Goal: Transaction & Acquisition: Purchase product/service

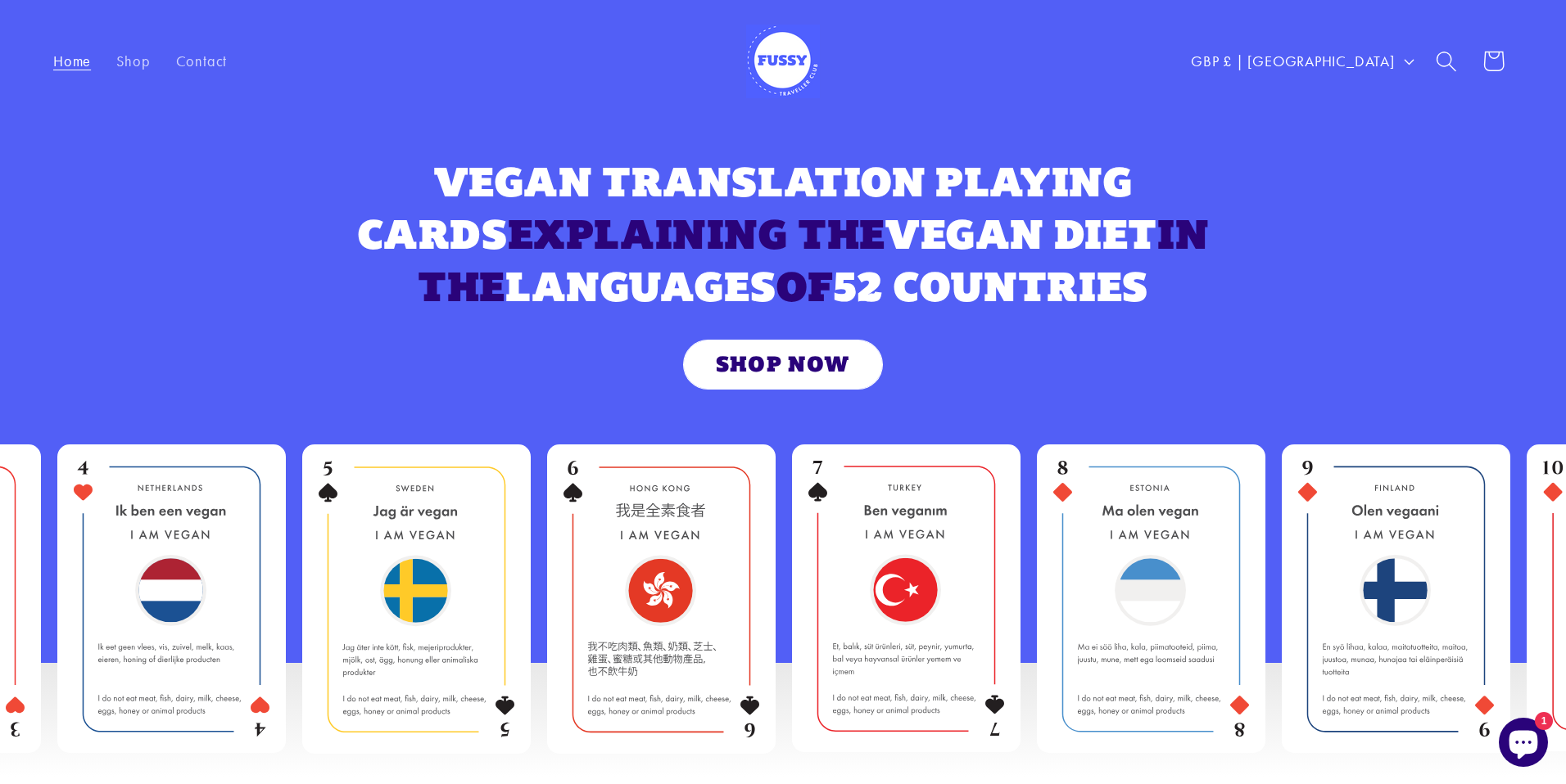
click at [779, 357] on link "SHOP NOW" at bounding box center [783, 364] width 198 height 48
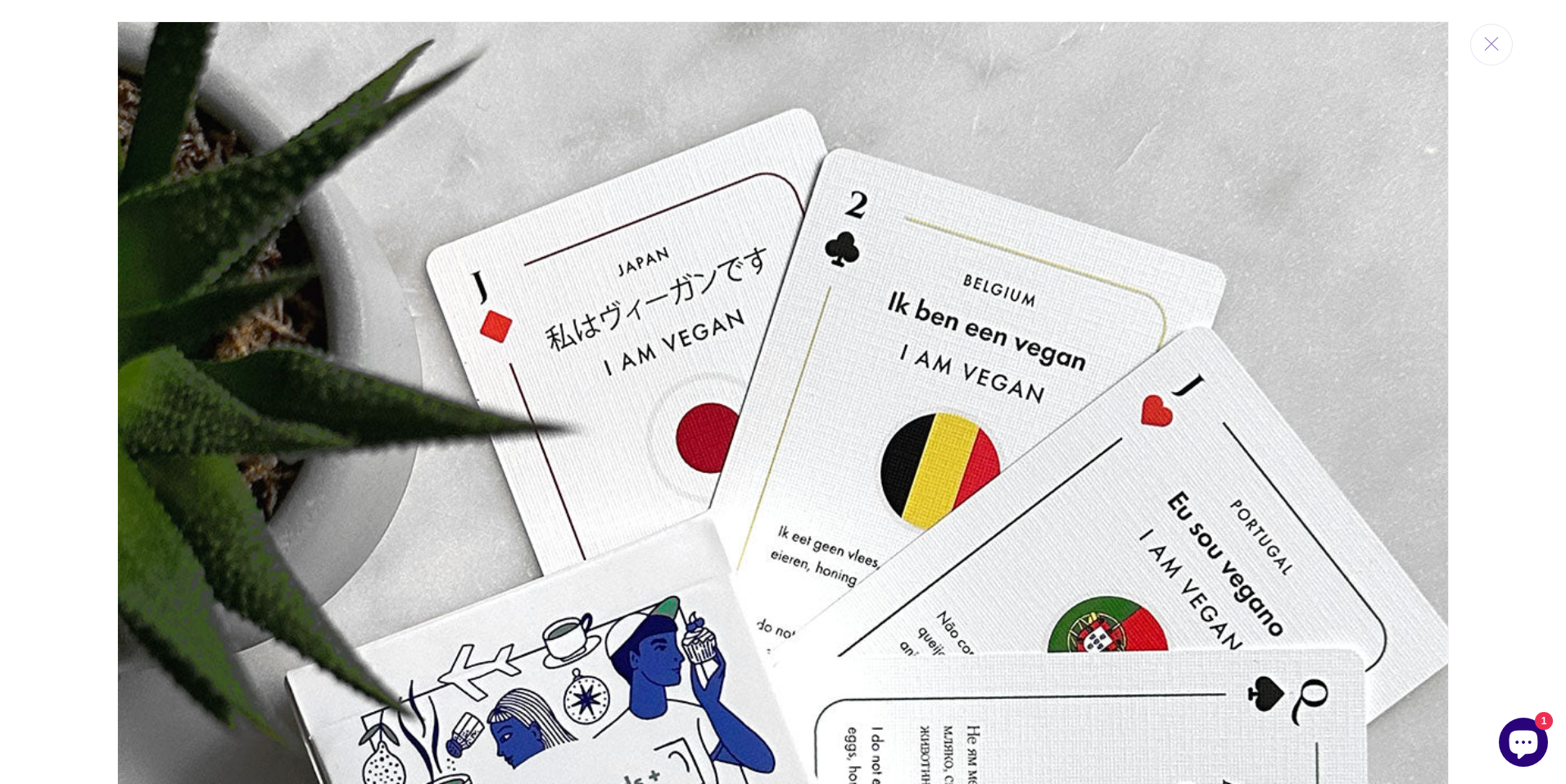
scroll to position [21, 0]
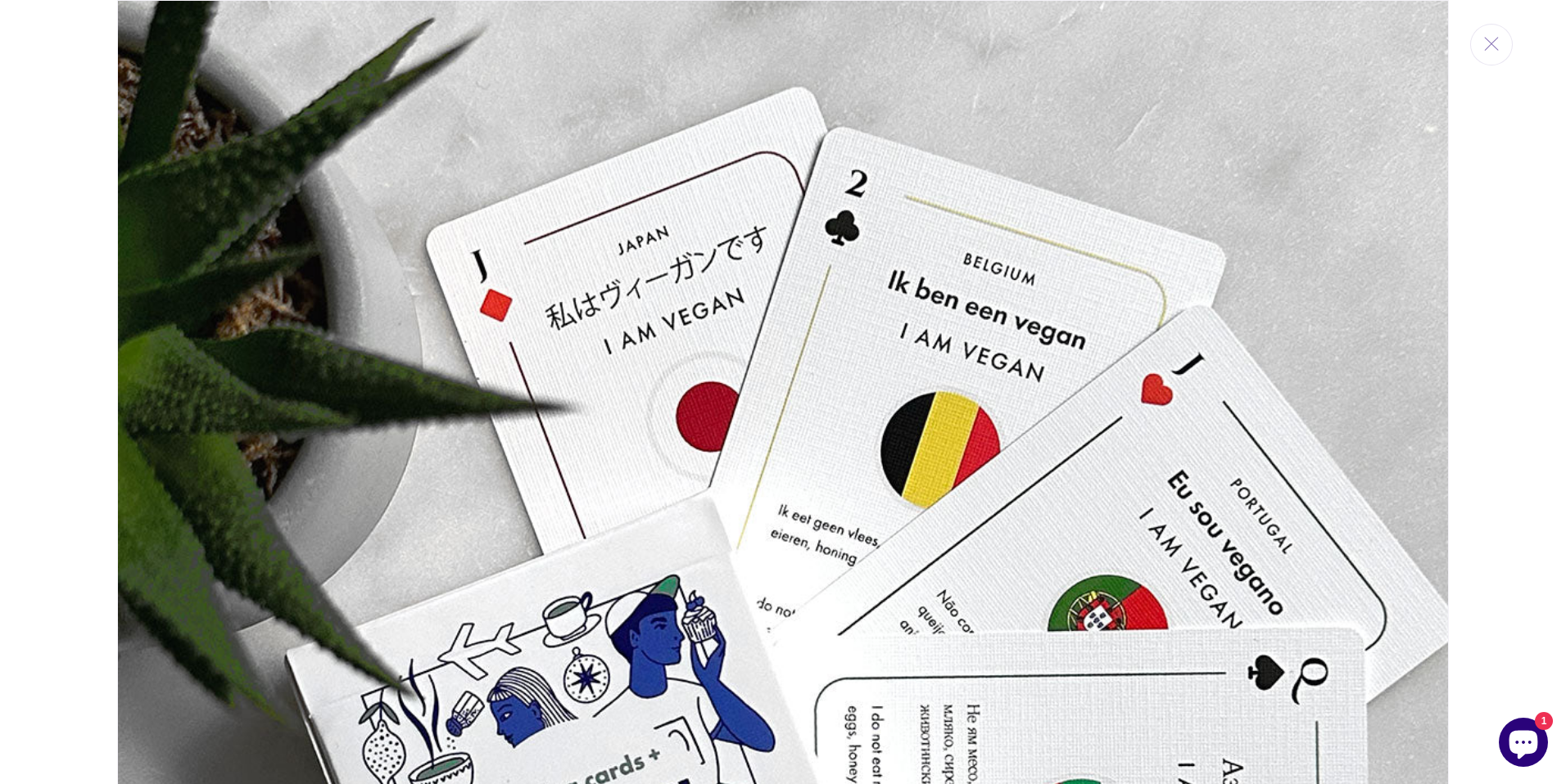
click at [517, 367] on img "Media gallery" at bounding box center [783, 665] width 1332 height 1331
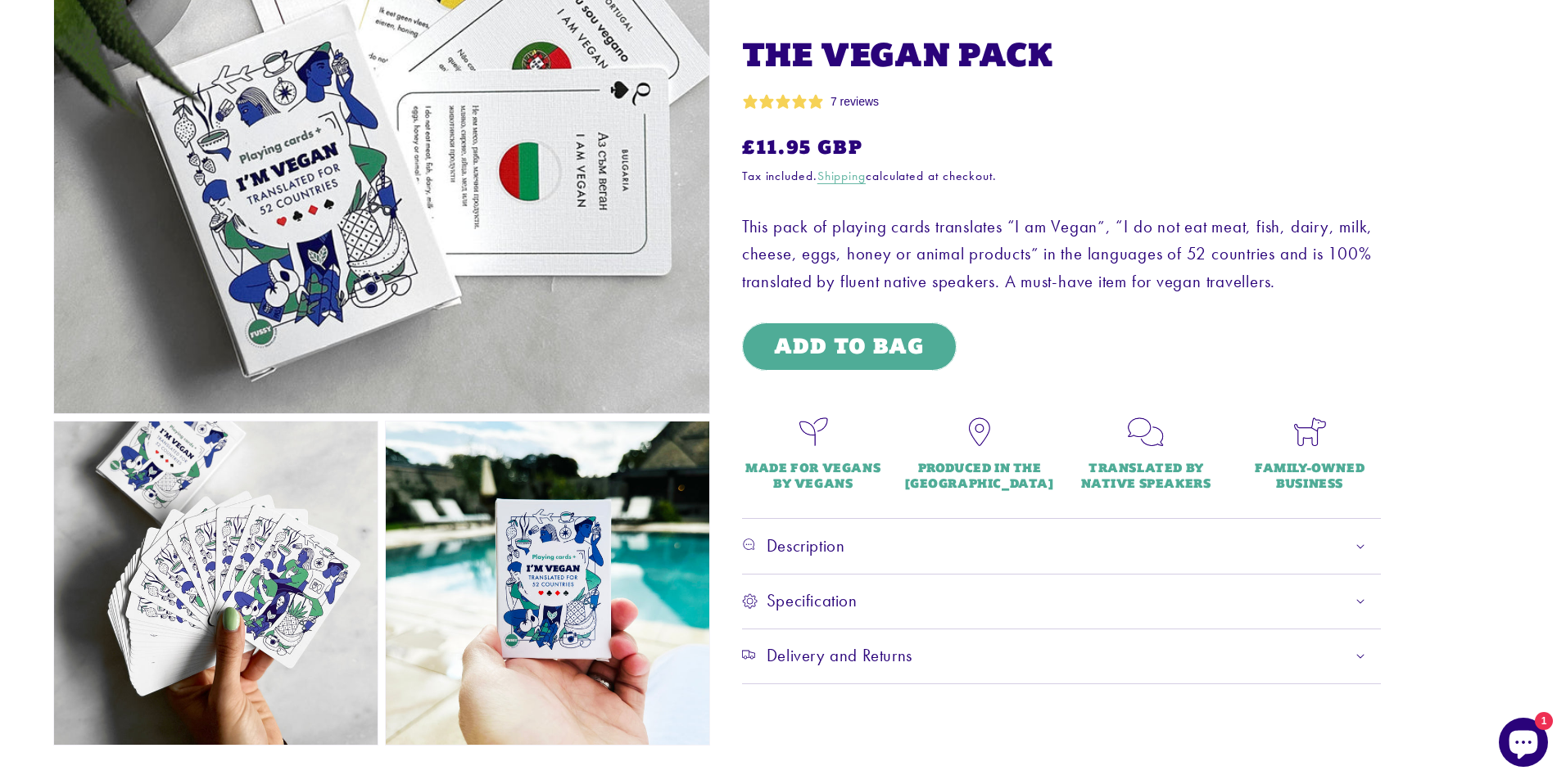
click at [54, 413] on button "Open media 1 in modal" at bounding box center [54, 413] width 0 height 0
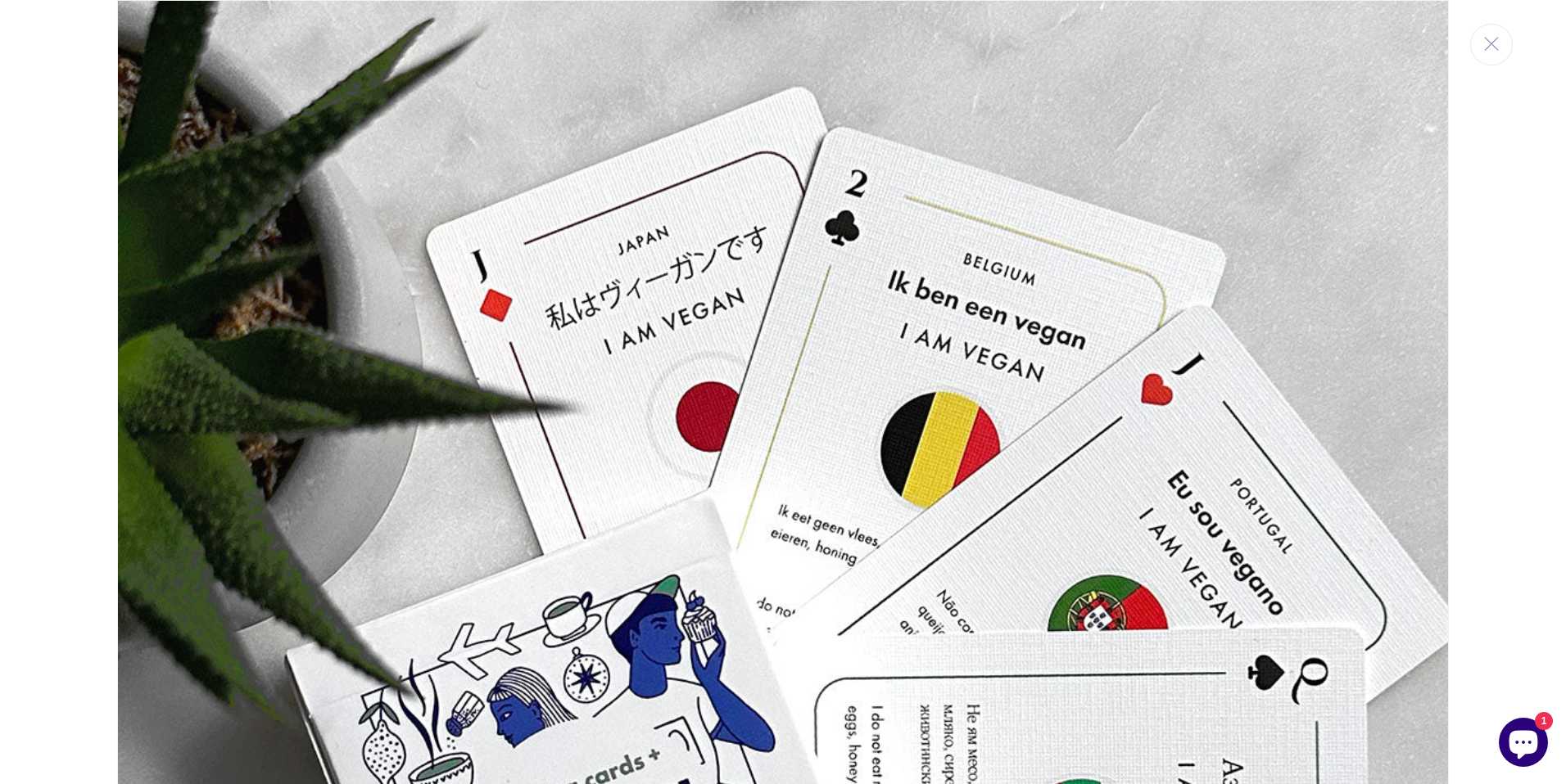
click at [509, 262] on img "Media gallery" at bounding box center [783, 665] width 1332 height 1331
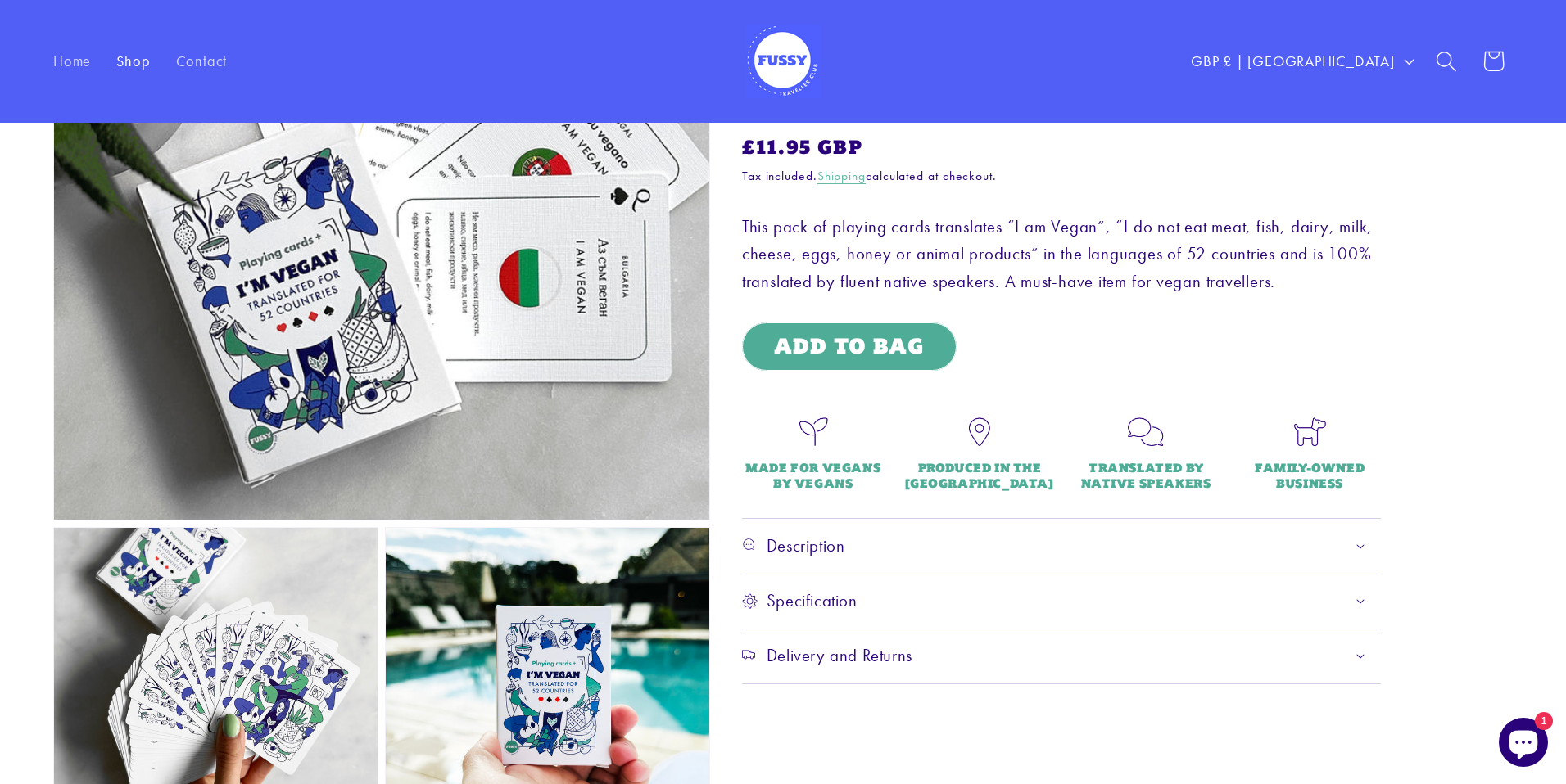
scroll to position [327, 0]
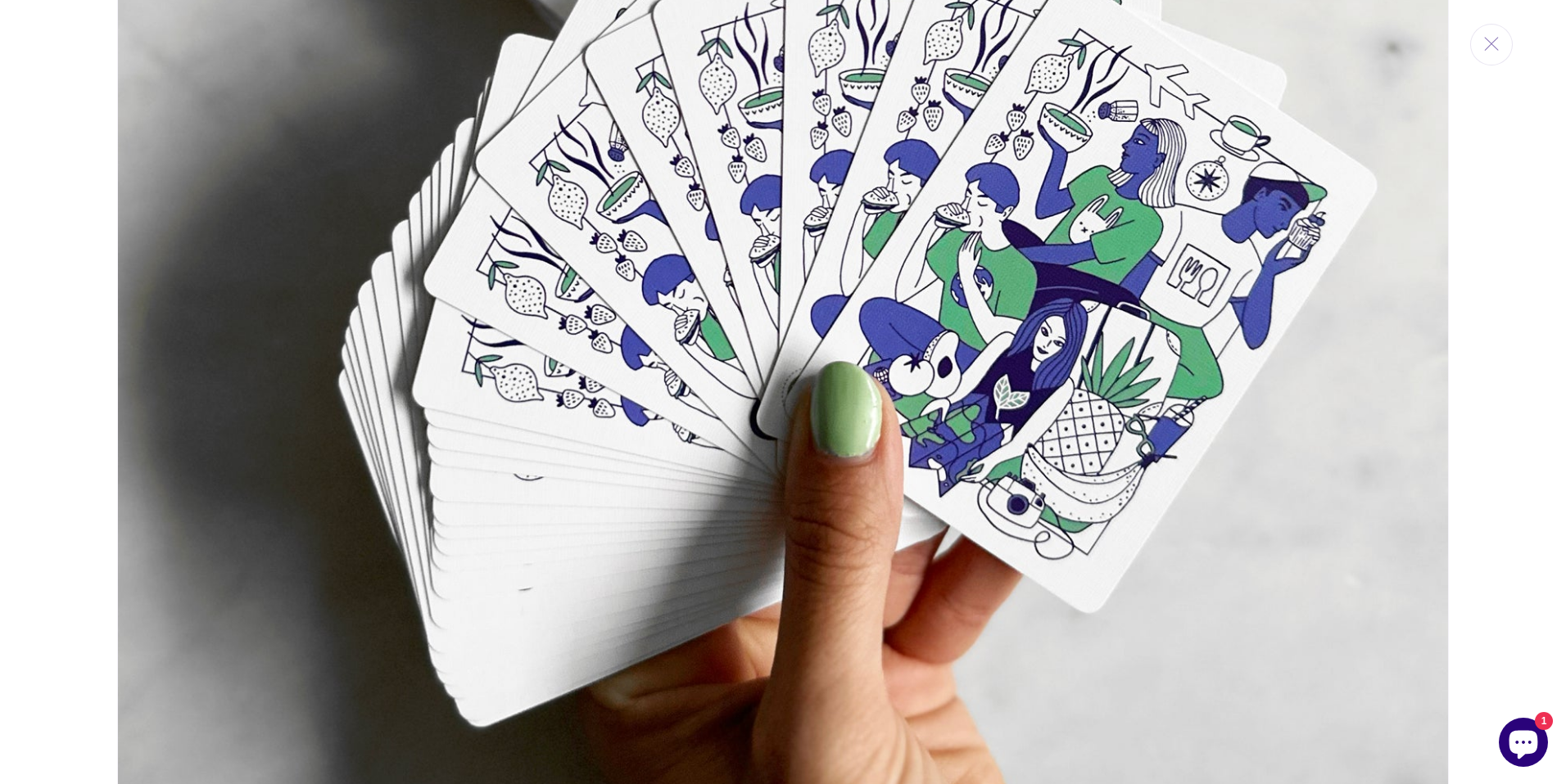
scroll to position [1773, 0]
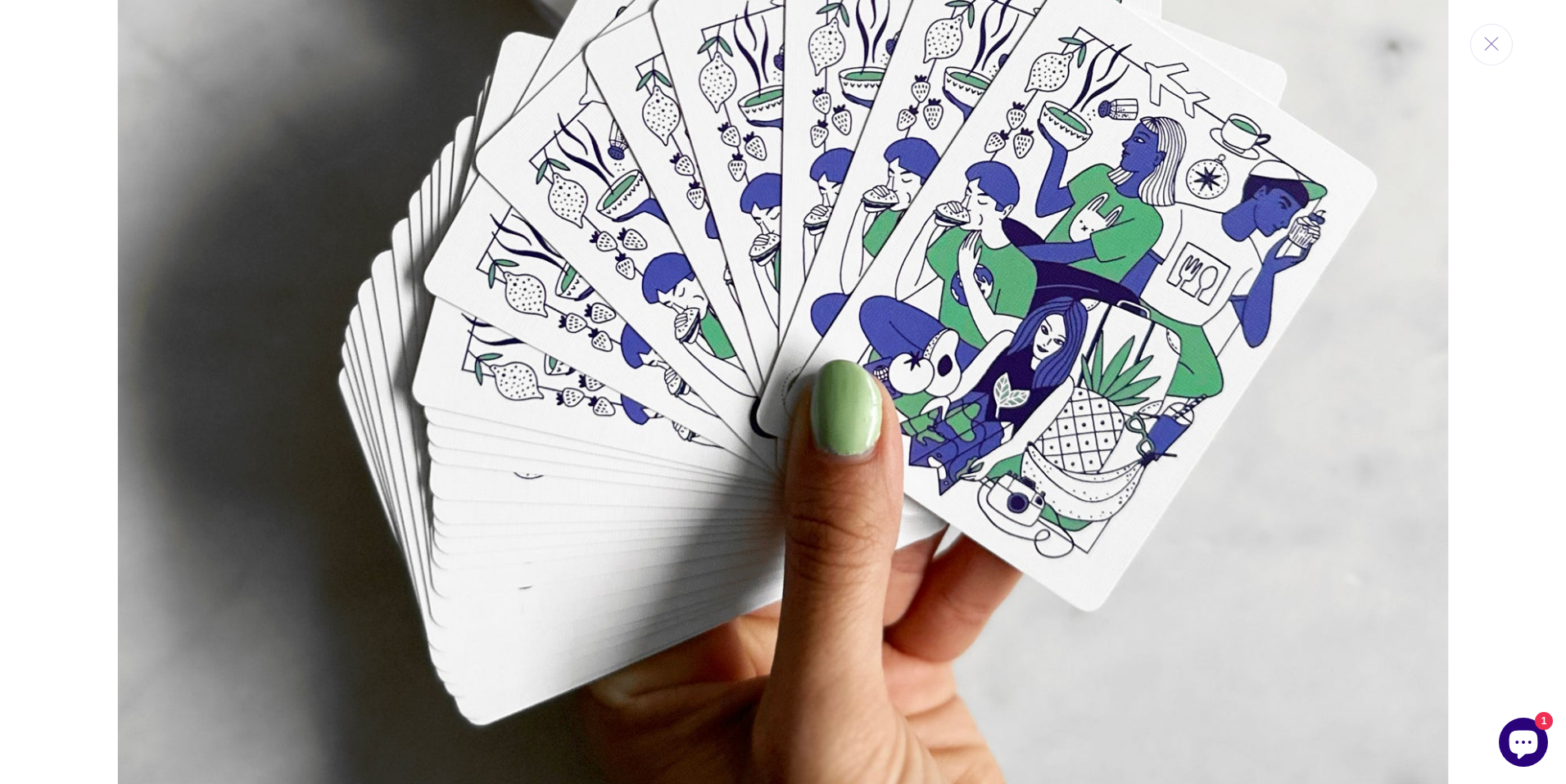
click at [85, 610] on div "Media gallery" at bounding box center [783, 392] width 1566 height 784
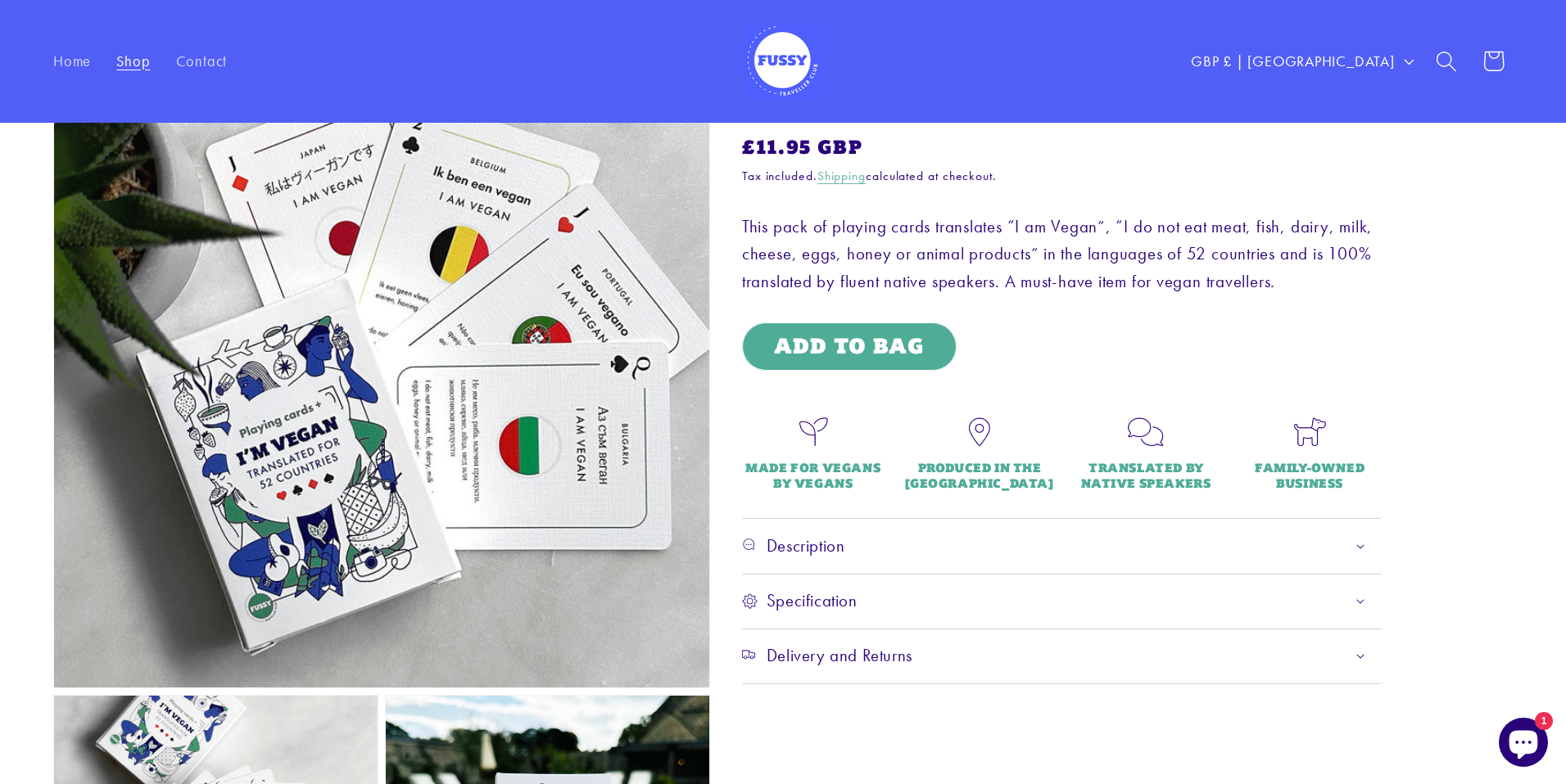
scroll to position [138, 0]
click at [54, 689] on button "Open media 1 in modal" at bounding box center [54, 689] width 0 height 0
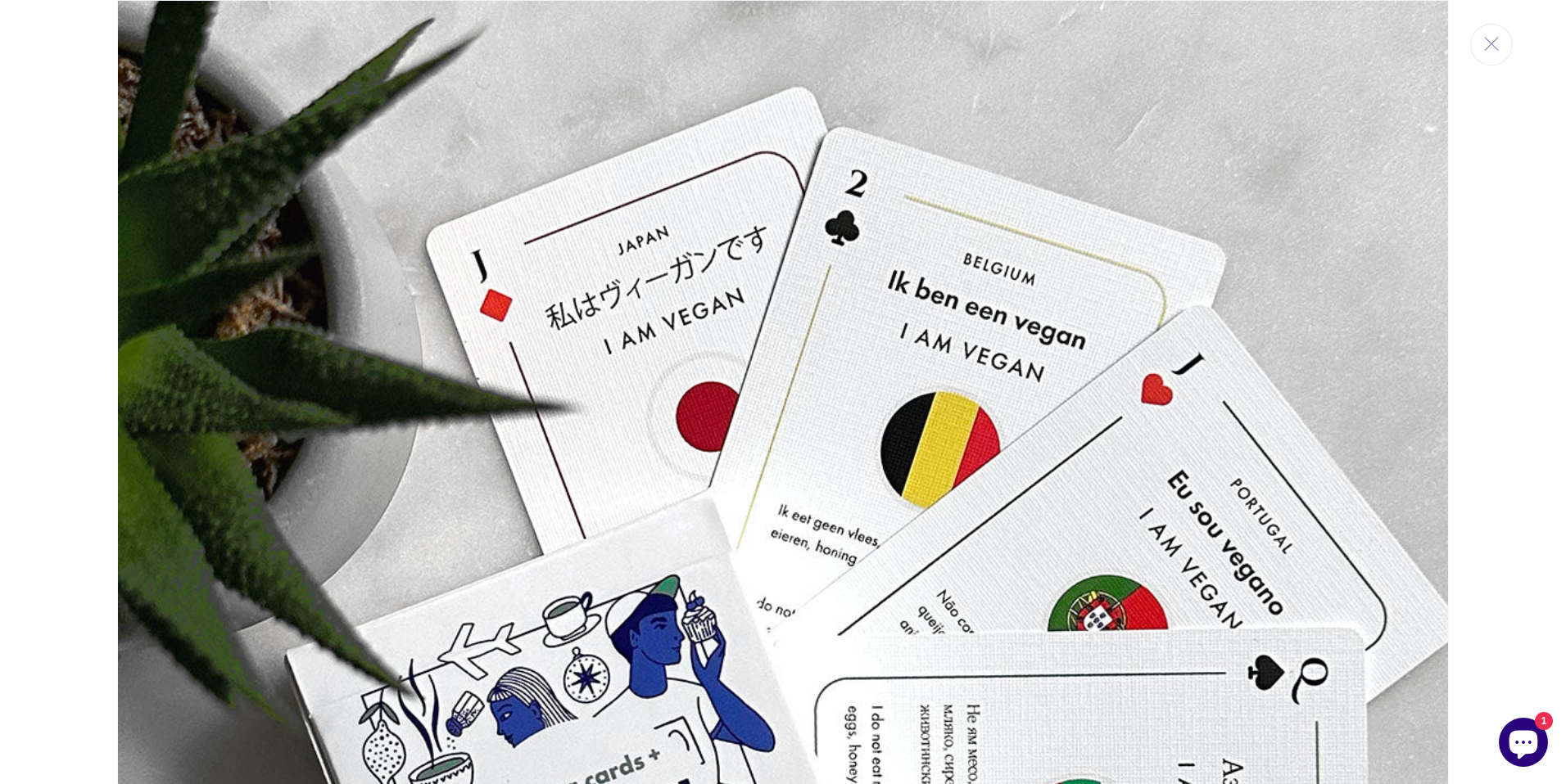
click at [707, 470] on img "Media gallery" at bounding box center [783, 665] width 1332 height 1331
